Goal: Check status: Check status

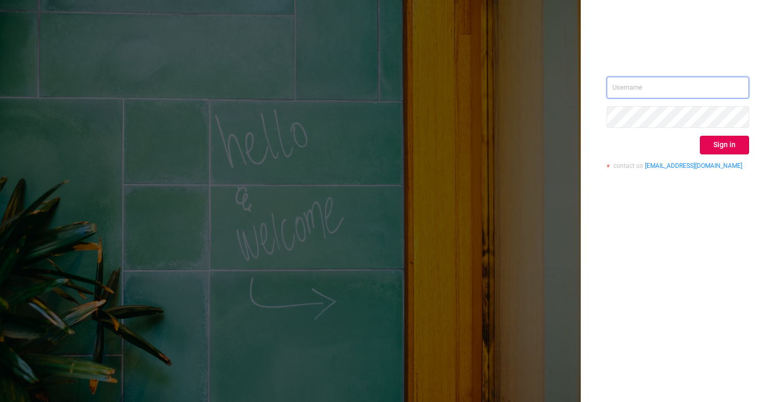
click at [639, 85] on input "text" at bounding box center [678, 88] width 142 height 22
type input "gilad@atomiclabs.io"
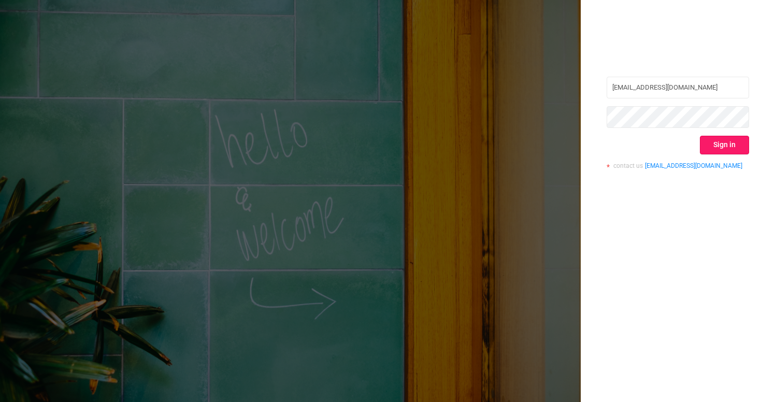
click at [725, 144] on button "Sign in" at bounding box center [724, 145] width 49 height 19
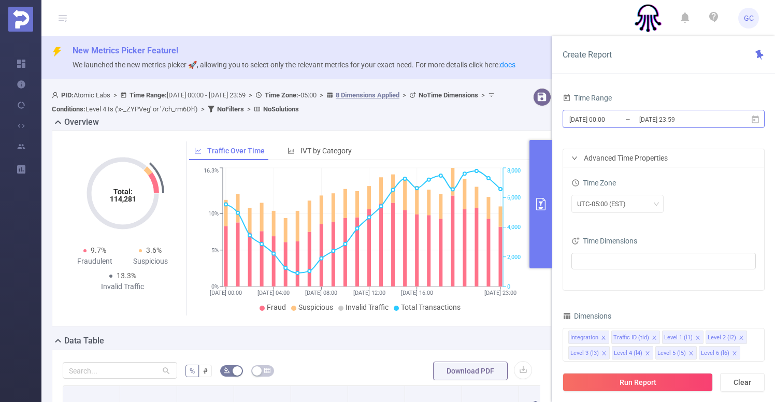
click at [623, 122] on input "2025-08-21 00:00" at bounding box center [610, 119] width 84 height 14
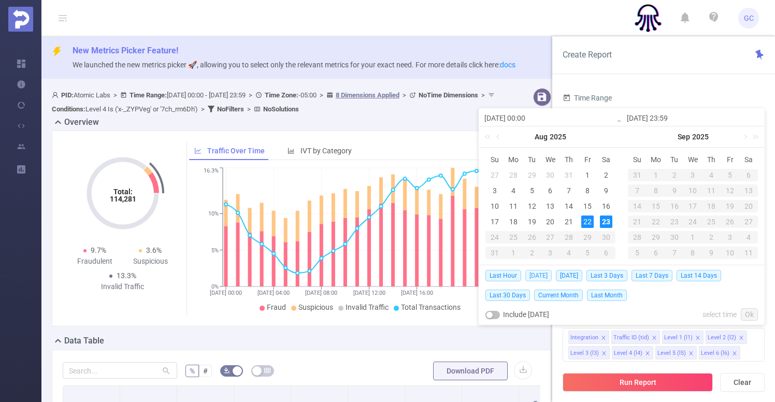
click at [543, 280] on span "Today" at bounding box center [538, 275] width 26 height 11
type input "2025-08-22 00:00"
type input "2025-08-22 23:59"
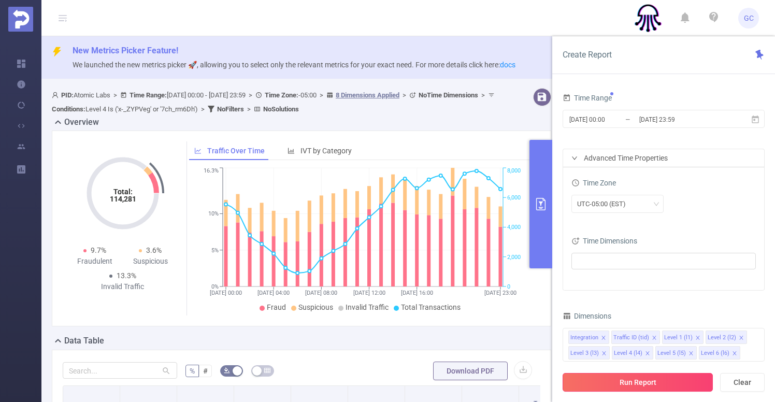
click at [633, 382] on button "Run Report" at bounding box center [638, 382] width 150 height 19
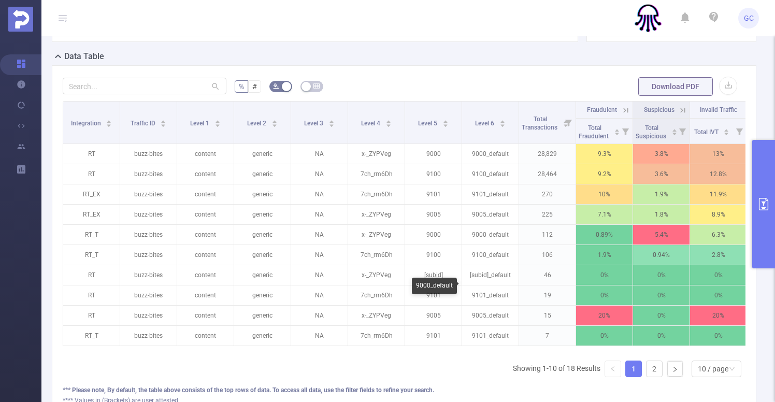
scroll to position [285, 0]
click at [655, 368] on link "2" at bounding box center [655, 369] width 16 height 16
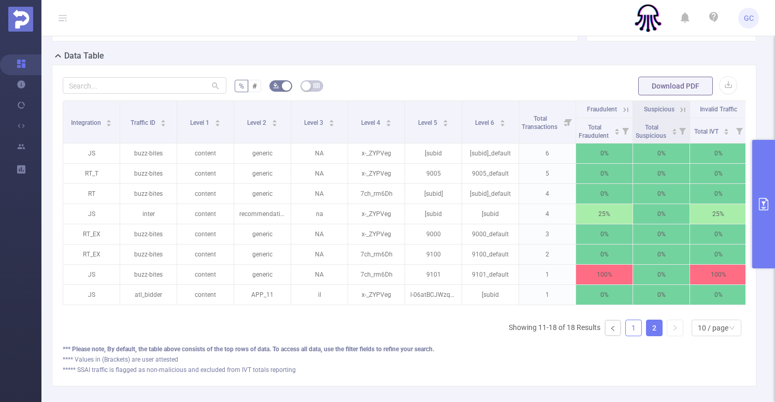
click at [634, 326] on link "1" at bounding box center [634, 328] width 16 height 16
